Goal: Task Accomplishment & Management: Manage account settings

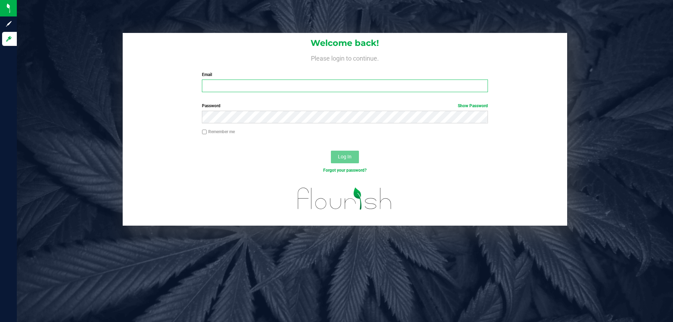
click at [231, 89] on input "Email" at bounding box center [345, 86] width 286 height 13
type input "[EMAIL_ADDRESS][DOMAIN_NAME]"
click at [331, 151] on button "Log In" at bounding box center [345, 157] width 28 height 13
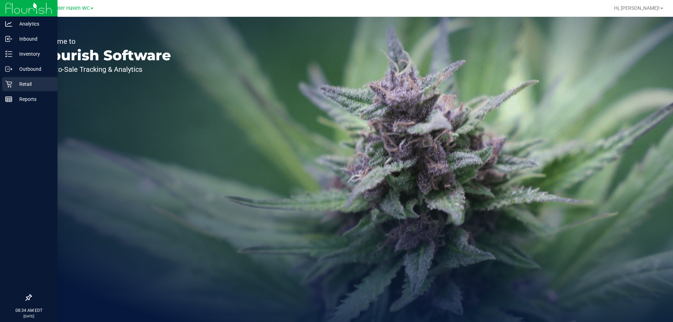
click at [21, 79] on div "Retail" at bounding box center [29, 84] width 55 height 14
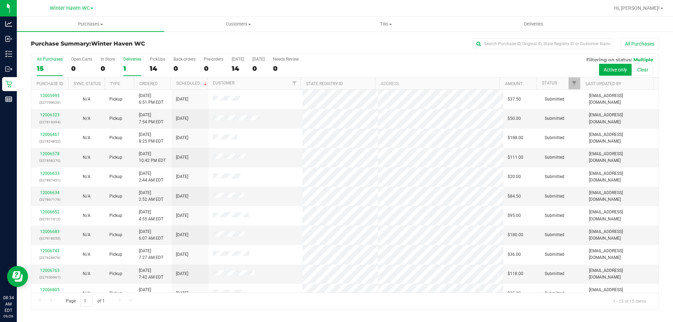
click at [124, 63] on label "Deliveries 1" at bounding box center [132, 66] width 18 height 19
click at [0, 0] on input "Deliveries 1" at bounding box center [0, 0] width 0 height 0
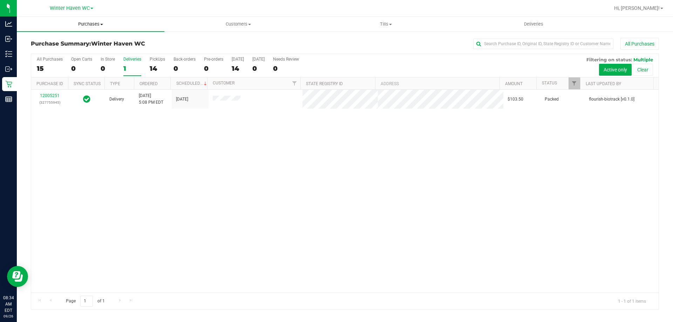
click at [81, 27] on span "Purchases" at bounding box center [91, 24] width 148 height 6
click at [84, 48] on li "Fulfillment" at bounding box center [91, 51] width 148 height 8
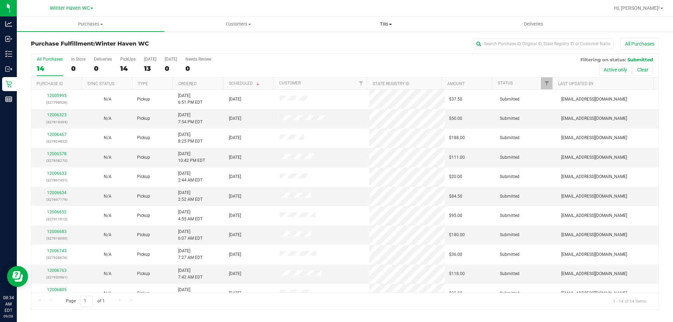
click at [386, 27] on span "Tills" at bounding box center [385, 24] width 147 height 6
click at [342, 42] on span "Manage tills" at bounding box center [335, 42] width 47 height 6
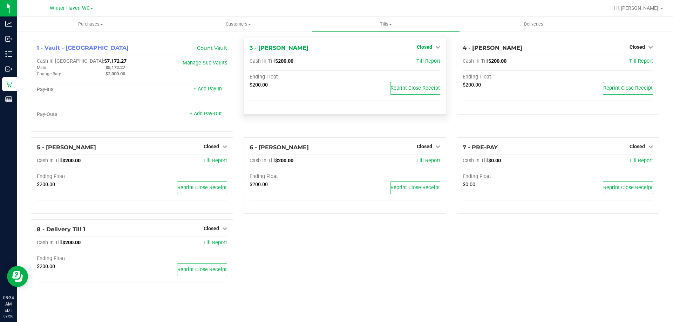
click at [429, 47] on span "Closed" at bounding box center [424, 47] width 15 height 6
click at [430, 61] on link "Open Till" at bounding box center [424, 62] width 19 height 6
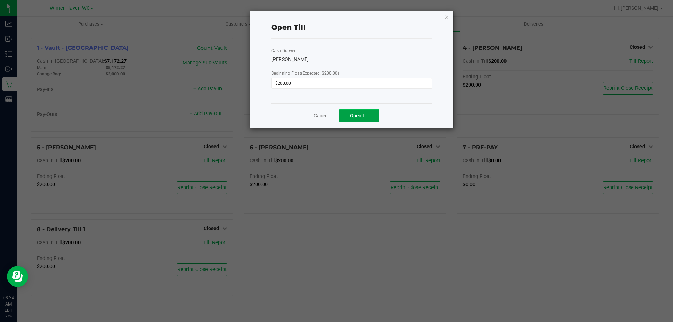
click at [362, 115] on span "Open Till" at bounding box center [359, 116] width 19 height 6
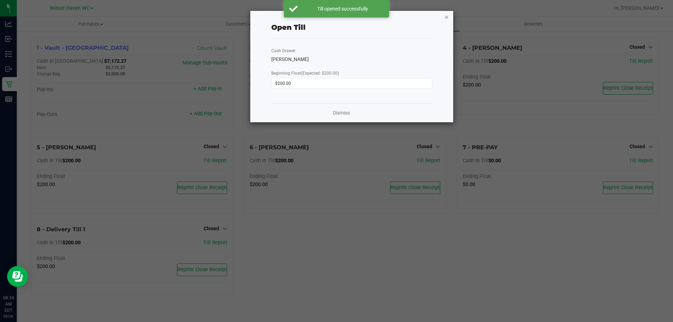
click at [447, 18] on icon "button" at bounding box center [446, 17] width 5 height 8
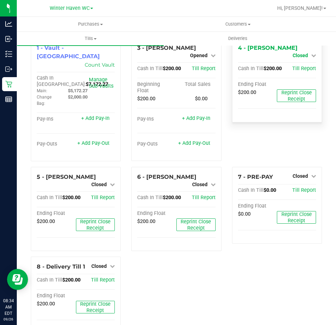
click at [302, 53] on span "Closed" at bounding box center [300, 56] width 15 height 6
click at [301, 62] on link "Open Till" at bounding box center [300, 62] width 19 height 6
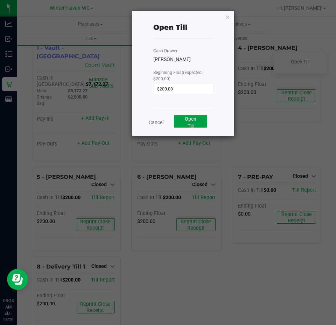
click at [176, 122] on button "Open Till" at bounding box center [190, 121] width 33 height 13
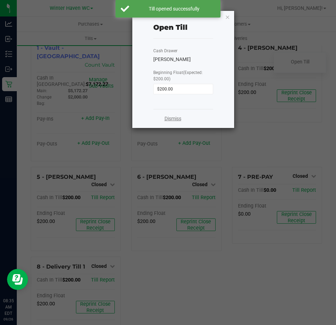
click at [179, 116] on link "Dismiss" at bounding box center [173, 118] width 17 height 7
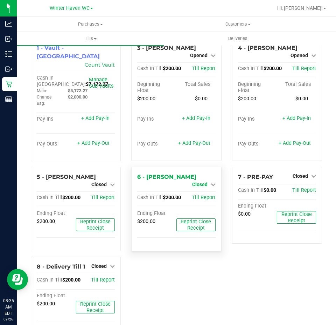
click at [204, 182] on link "Closed" at bounding box center [203, 185] width 23 height 6
click at [201, 189] on link "Open Till" at bounding box center [200, 191] width 19 height 6
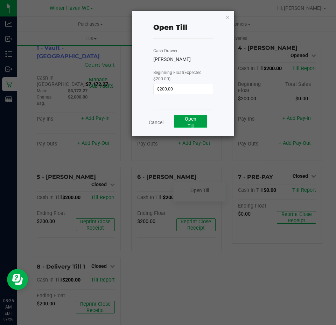
click at [188, 117] on span "Open Till" at bounding box center [191, 122] width 12 height 13
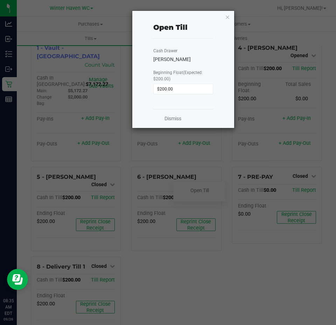
click at [178, 113] on div "Dismiss" at bounding box center [184, 118] width 60 height 19
click at [182, 120] on link "Dismiss" at bounding box center [173, 118] width 17 height 7
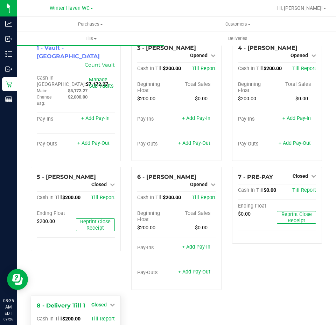
click at [110, 302] on icon at bounding box center [112, 304] width 5 height 5
click at [107, 316] on link "Open Till" at bounding box center [99, 319] width 19 height 6
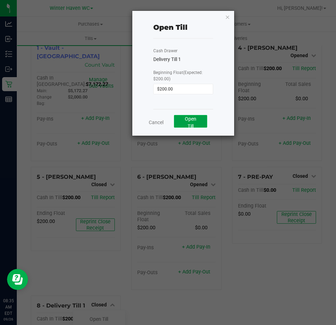
click at [185, 125] on button "Open Till" at bounding box center [190, 121] width 33 height 13
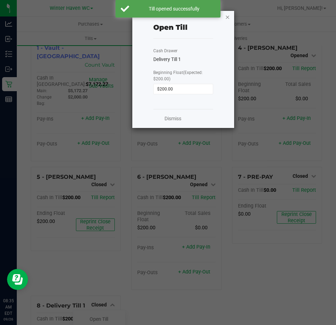
click at [228, 18] on icon "button" at bounding box center [227, 17] width 5 height 8
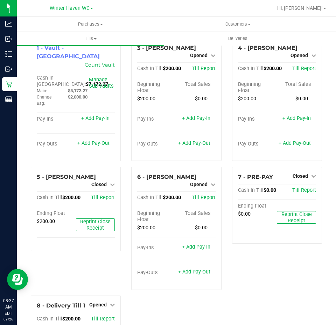
click at [257, 281] on div "7 - PRE-PAY Closed Open Till Cash In Till $0.00 Till Report Ending Float $0.00 …" at bounding box center [277, 231] width 101 height 129
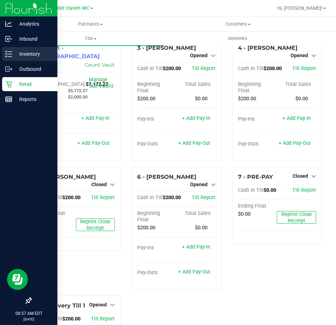
click at [11, 52] on line at bounding box center [10, 52] width 4 height 0
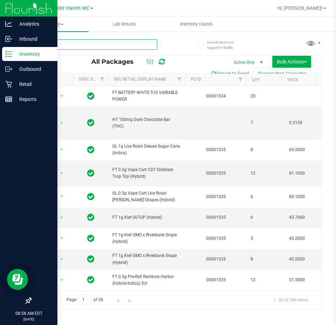
click at [118, 46] on input "text" at bounding box center [94, 44] width 127 height 11
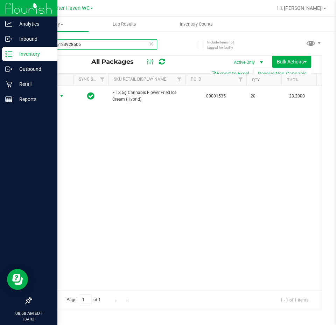
type input "6061146123928506"
click at [56, 95] on span "Action" at bounding box center [47, 96] width 19 height 10
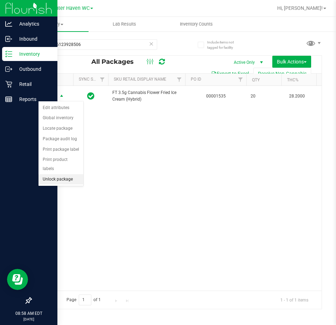
click at [59, 174] on li "Unlock package" at bounding box center [61, 179] width 45 height 11
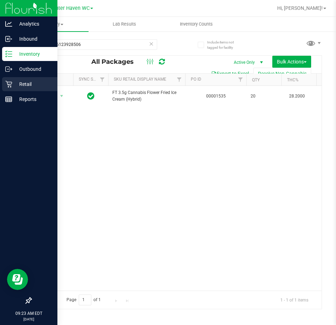
click at [8, 84] on icon at bounding box center [8, 84] width 7 height 7
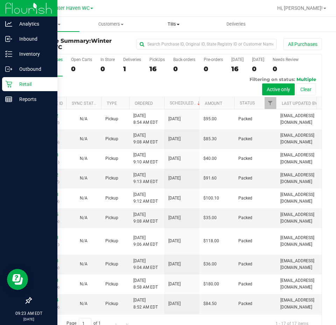
click at [176, 22] on span "Tills" at bounding box center [174, 24] width 62 height 6
click at [177, 43] on span "Manage tills" at bounding box center [165, 42] width 47 height 6
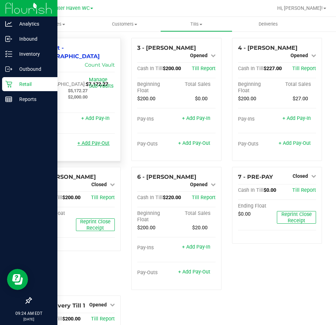
click at [91, 140] on link "+ Add Pay-Out" at bounding box center [93, 143] width 32 height 6
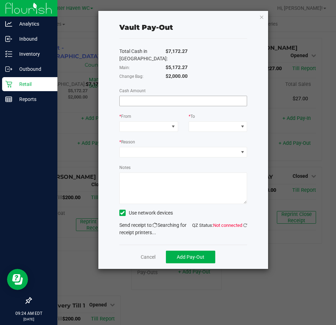
click at [166, 99] on input at bounding box center [184, 101] width 128 height 10
type input "$5,172.27"
click at [154, 125] on span at bounding box center [144, 127] width 49 height 10
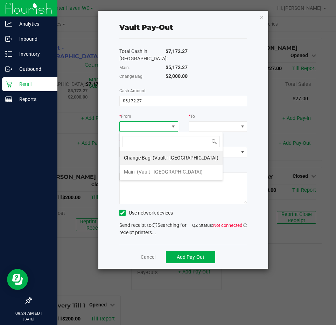
scroll to position [11, 59]
click at [164, 169] on span "(Vault - [GEOGRAPHIC_DATA])" at bounding box center [170, 172] width 66 height 6
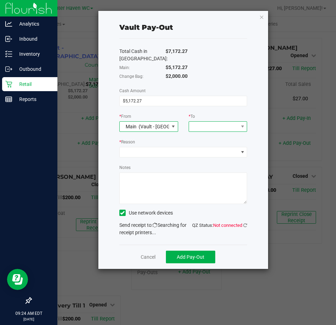
click at [211, 123] on span at bounding box center [213, 127] width 49 height 10
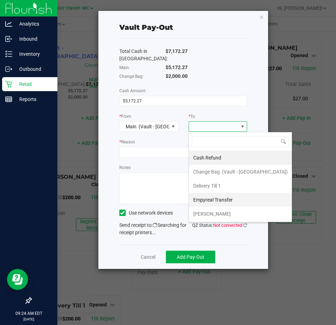
click at [219, 198] on span "Empyreal Transfer" at bounding box center [213, 200] width 40 height 6
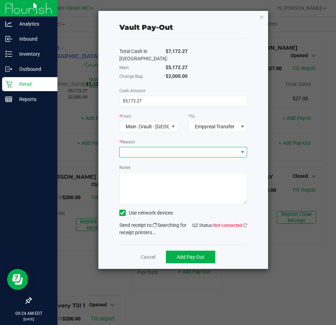
click at [177, 152] on span at bounding box center [179, 152] width 119 height 10
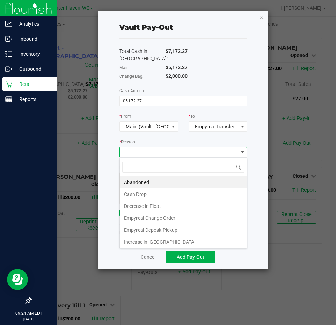
scroll to position [11, 128]
click at [168, 227] on li "Empyreal Deposit Pickup" at bounding box center [184, 230] width 128 height 12
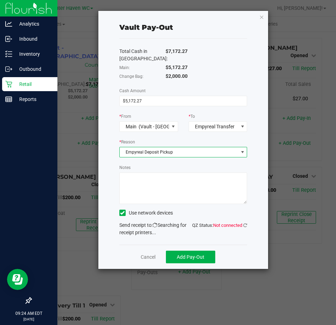
click at [155, 190] on textarea "Notes" at bounding box center [184, 188] width 128 height 32
click at [245, 227] on icon at bounding box center [246, 225] width 4 height 5
click at [246, 225] on icon at bounding box center [246, 225] width 4 height 5
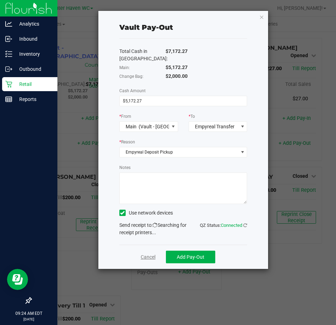
click at [151, 257] on link "Cancel" at bounding box center [148, 256] width 15 height 7
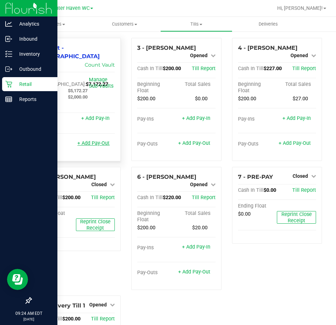
click at [95, 140] on link "+ Add Pay-Out" at bounding box center [93, 143] width 32 height 6
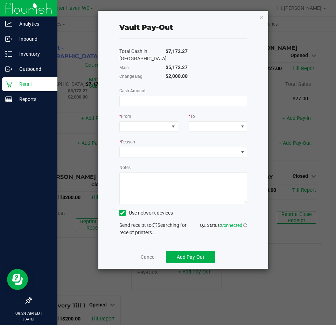
click at [259, 18] on div "Vault Pay-Out Total Cash in Vault: $7,172.27 Main: $5,172.27 Change Bag: $2,000…" at bounding box center [183, 140] width 170 height 258
click at [260, 17] on icon "button" at bounding box center [262, 17] width 5 height 8
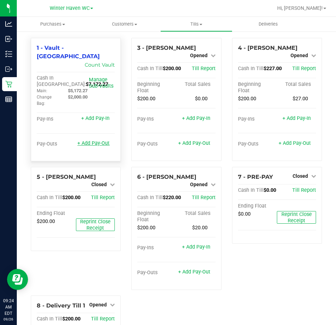
click at [90, 140] on link "+ Add Pay-Out" at bounding box center [93, 143] width 32 height 6
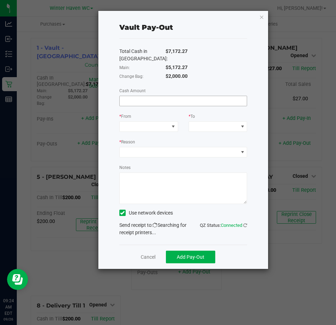
click at [153, 100] on input at bounding box center [184, 101] width 128 height 10
type input "$5,172.27"
click at [146, 123] on span at bounding box center [144, 127] width 49 height 10
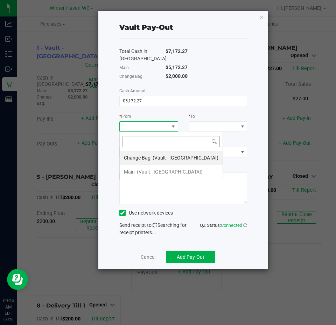
scroll to position [11, 59]
click at [155, 174] on span "(Vault - [GEOGRAPHIC_DATA])" at bounding box center [170, 172] width 66 height 6
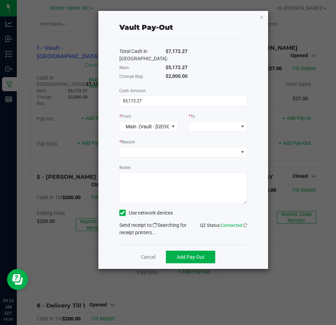
click at [226, 121] on div "* To" at bounding box center [218, 117] width 59 height 9
click at [224, 125] on span at bounding box center [213, 127] width 49 height 10
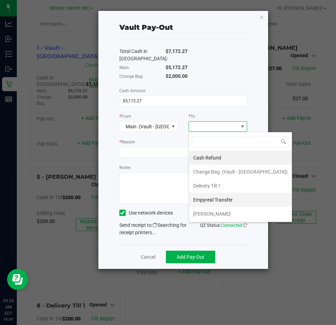
click at [223, 198] on span "Empyreal Transfer" at bounding box center [213, 200] width 40 height 6
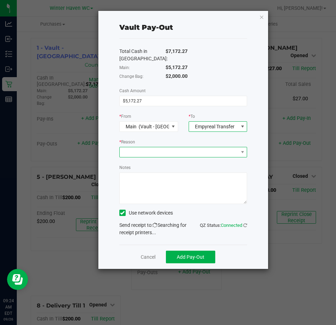
click at [191, 151] on span at bounding box center [179, 152] width 119 height 10
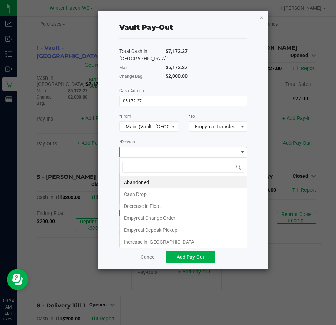
scroll to position [11, 128]
click at [154, 229] on li "Empyreal Deposit Pickup" at bounding box center [184, 230] width 128 height 12
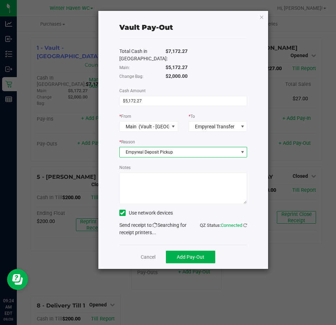
click at [148, 186] on textarea "Notes" at bounding box center [184, 188] width 128 height 32
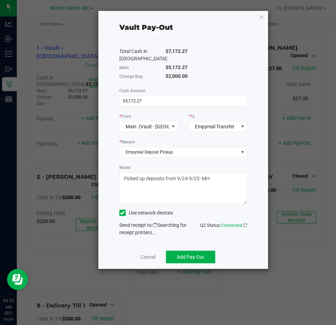
type textarea "Picked up deposits from 9/24-9/25 -MH"
click at [173, 232] on div "Send receipt to: QZ Status: Connected Searching for receipt printers..." at bounding box center [184, 229] width 128 height 15
click at [160, 232] on div "Send receipt to: QZ Status: Connected Searching for receipt printers..." at bounding box center [184, 229] width 128 height 15
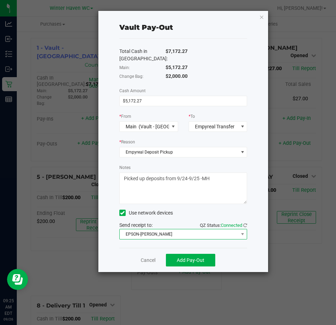
click at [188, 237] on span "EPSON-JAMES BUCHANAN" at bounding box center [179, 234] width 119 height 10
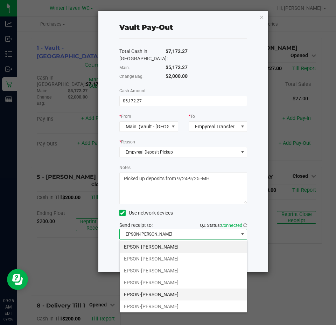
click at [175, 292] on li "EPSON-JAMES-MADISON" at bounding box center [184, 294] width 128 height 12
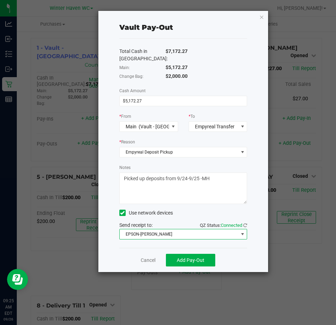
click at [133, 249] on div "Cancel Add Pay-Out" at bounding box center [184, 260] width 128 height 24
click at [191, 260] on span "Add Pay-Out" at bounding box center [191, 260] width 28 height 6
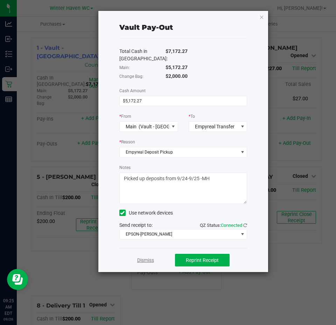
click at [140, 263] on link "Dismiss" at bounding box center [145, 260] width 17 height 7
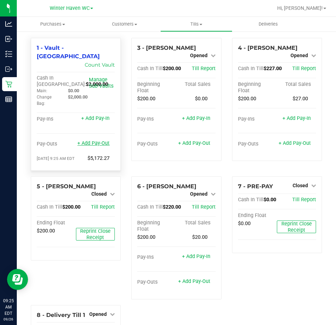
click at [89, 140] on link "+ Add Pay-Out" at bounding box center [93, 143] width 32 height 6
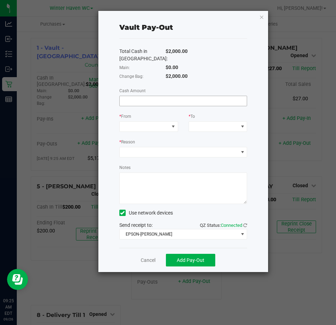
click at [176, 101] on input at bounding box center [184, 101] width 128 height 10
type input "$820.00"
click at [141, 123] on span at bounding box center [144, 127] width 49 height 10
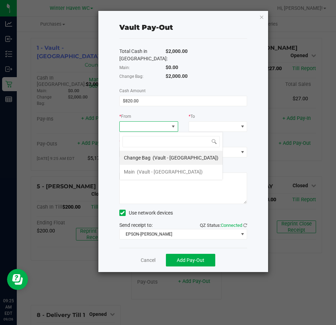
scroll to position [11, 59]
click at [148, 158] on span "Change Bag" at bounding box center [137, 158] width 27 height 6
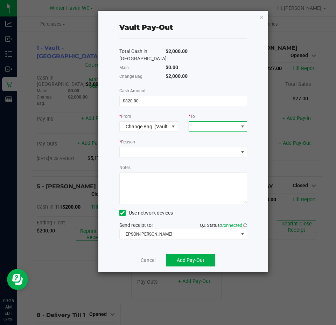
click at [204, 126] on span at bounding box center [213, 127] width 49 height 10
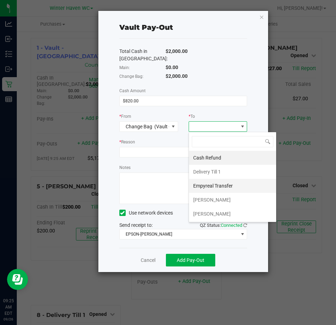
click at [225, 183] on span "Empyreal Transfer" at bounding box center [213, 186] width 40 height 6
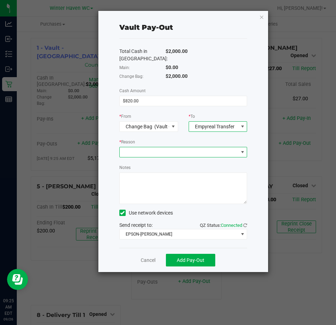
click at [195, 152] on span at bounding box center [179, 152] width 119 height 10
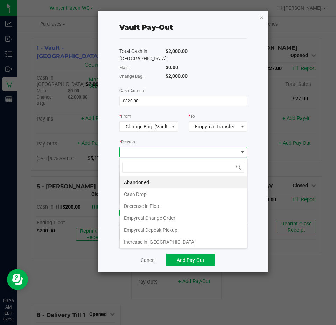
scroll to position [11, 128]
click at [166, 218] on li "Empyreal Change Order" at bounding box center [184, 218] width 128 height 12
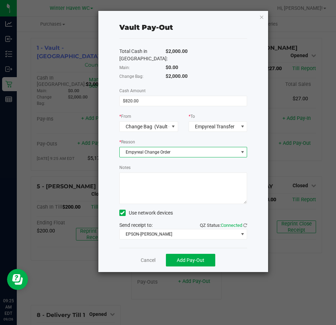
click at [152, 194] on textarea "Notes" at bounding box center [184, 188] width 128 height 32
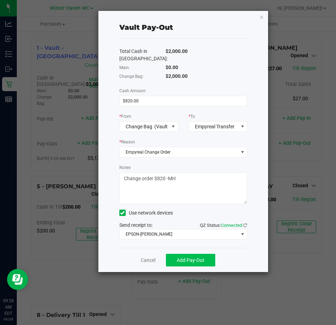
type textarea "Change order $820 -MH"
click at [203, 261] on span "Add Pay-Out" at bounding box center [191, 260] width 28 height 6
click at [146, 264] on link "Dismiss" at bounding box center [145, 260] width 17 height 7
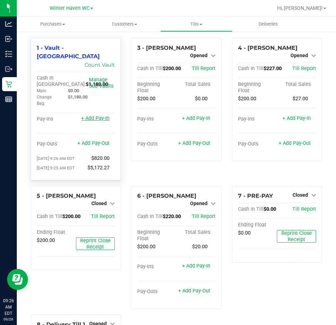
click at [94, 115] on link "+ Add Pay-In" at bounding box center [95, 118] width 28 height 6
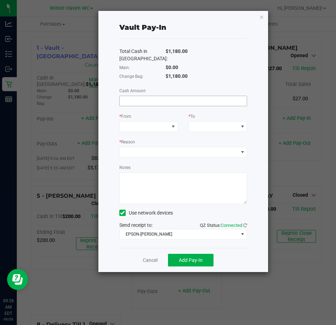
click at [158, 100] on input at bounding box center [184, 101] width 128 height 10
type input "$820.00"
click at [137, 128] on span at bounding box center [144, 127] width 49 height 10
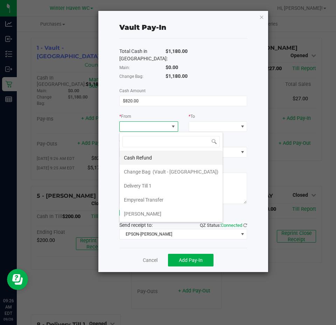
scroll to position [11, 59]
click at [152, 197] on span "Empyreal Transfer" at bounding box center [144, 200] width 40 height 6
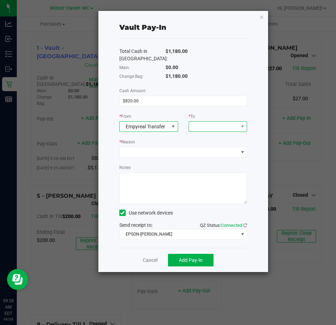
click at [221, 126] on span at bounding box center [213, 127] width 49 height 10
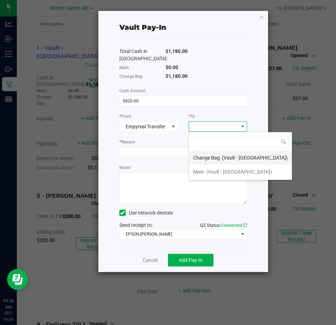
click at [225, 158] on span "(Vault - [GEOGRAPHIC_DATA])" at bounding box center [255, 158] width 66 height 6
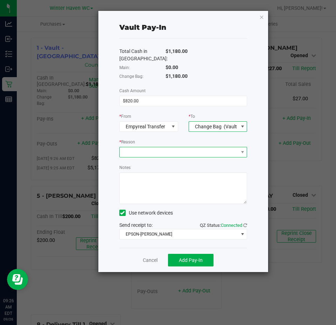
click at [194, 149] on span at bounding box center [179, 152] width 119 height 10
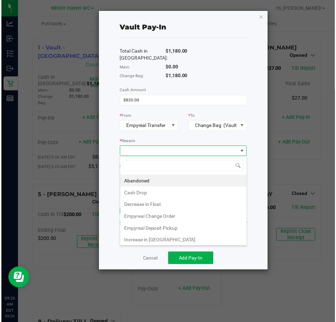
scroll to position [11, 128]
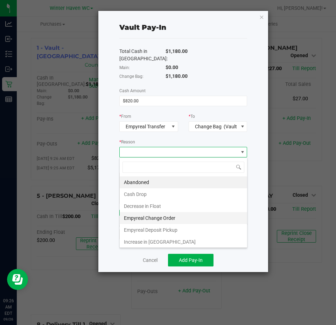
click at [175, 219] on li "Empyreal Change Order" at bounding box center [184, 218] width 128 height 12
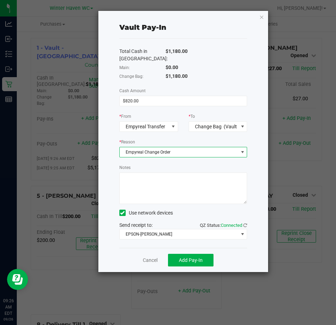
click at [160, 187] on textarea "Notes" at bounding box center [184, 188] width 128 height 32
paste textarea "43cf3a7f"
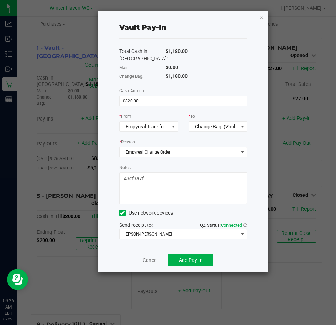
click at [159, 184] on textarea "Notes" at bounding box center [184, 188] width 128 height 32
type textarea "Change order $820 -MH"
click at [186, 260] on span "Add Pay-In" at bounding box center [191, 260] width 24 height 6
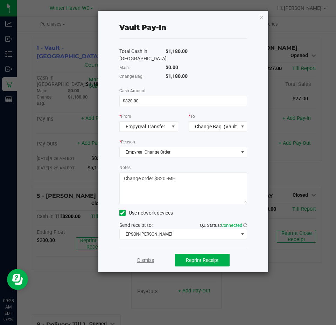
drag, startPoint x: 143, startPoint y: 254, endPoint x: 143, endPoint y: 258, distance: 3.9
click at [143, 254] on div "Dismiss Reprint Receipt" at bounding box center [184, 260] width 128 height 24
click at [144, 258] on link "Dismiss" at bounding box center [145, 260] width 17 height 7
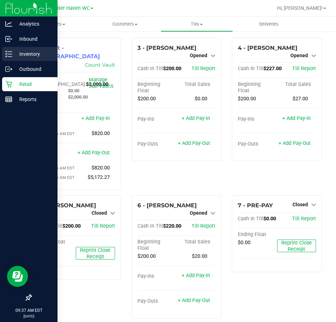
click at [9, 55] on icon at bounding box center [8, 53] width 7 height 7
